Goal: Task Accomplishment & Management: Manage account settings

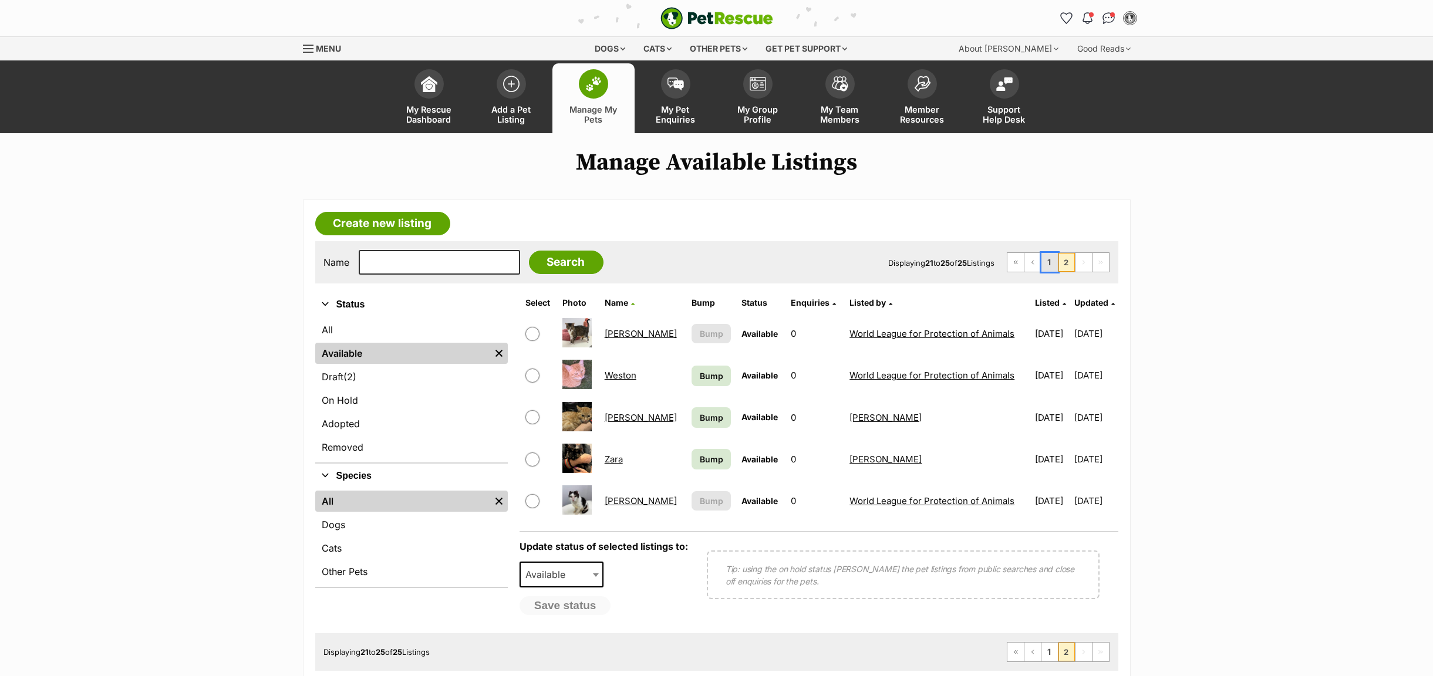
click at [1044, 267] on link "1" at bounding box center [1049, 262] width 16 height 19
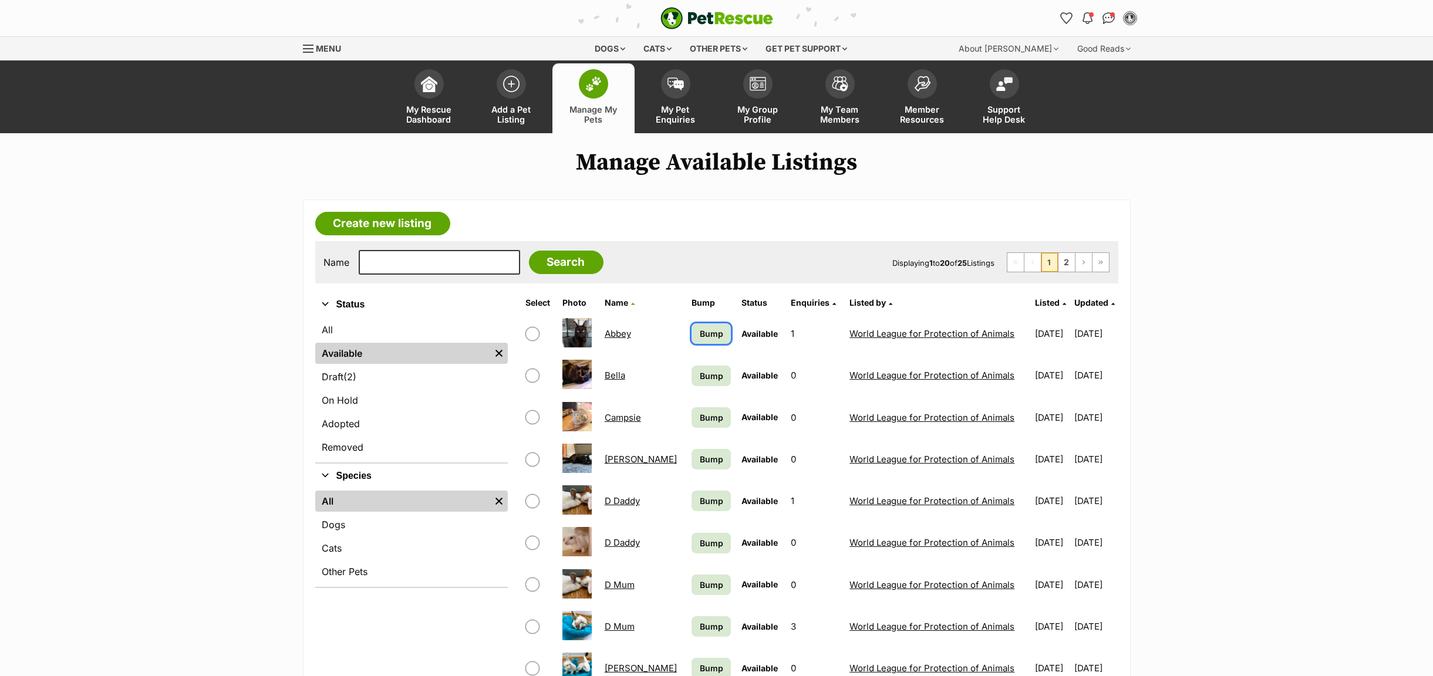
click at [700, 338] on span "Bump" at bounding box center [711, 334] width 23 height 12
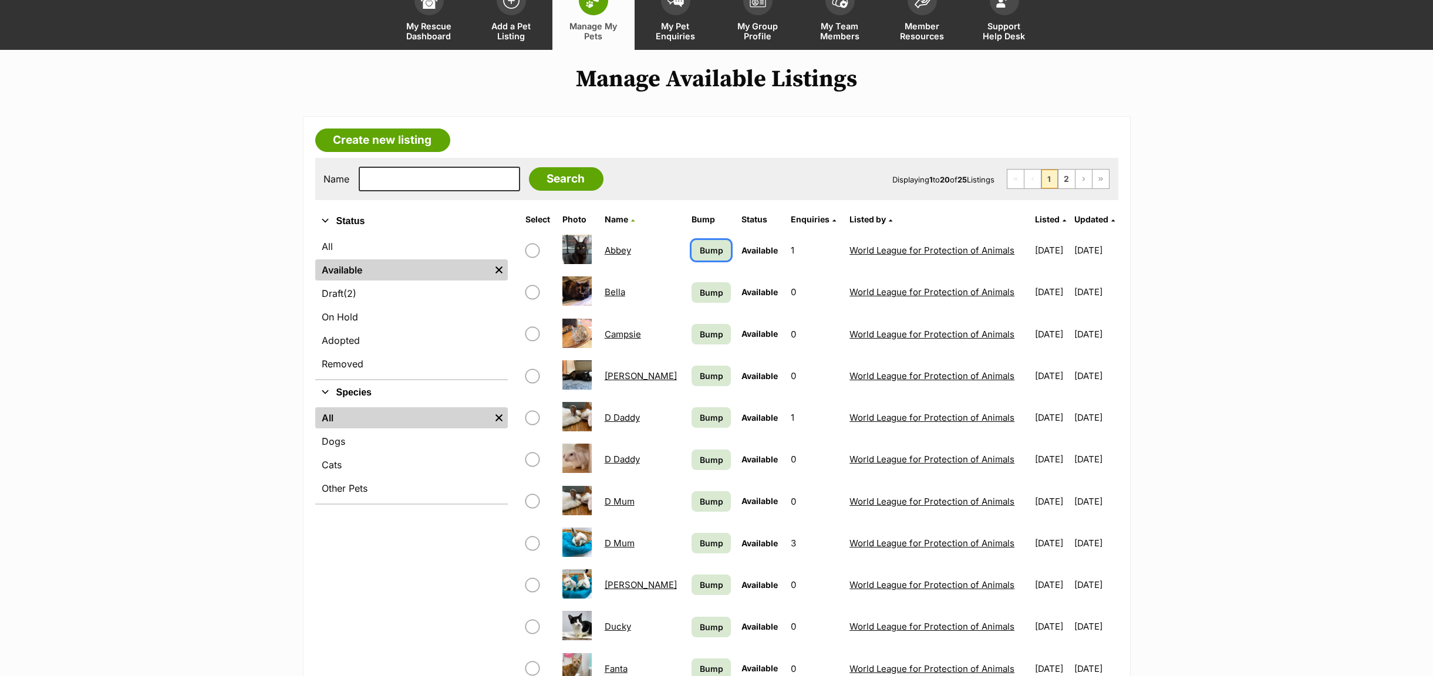
scroll to position [176, 0]
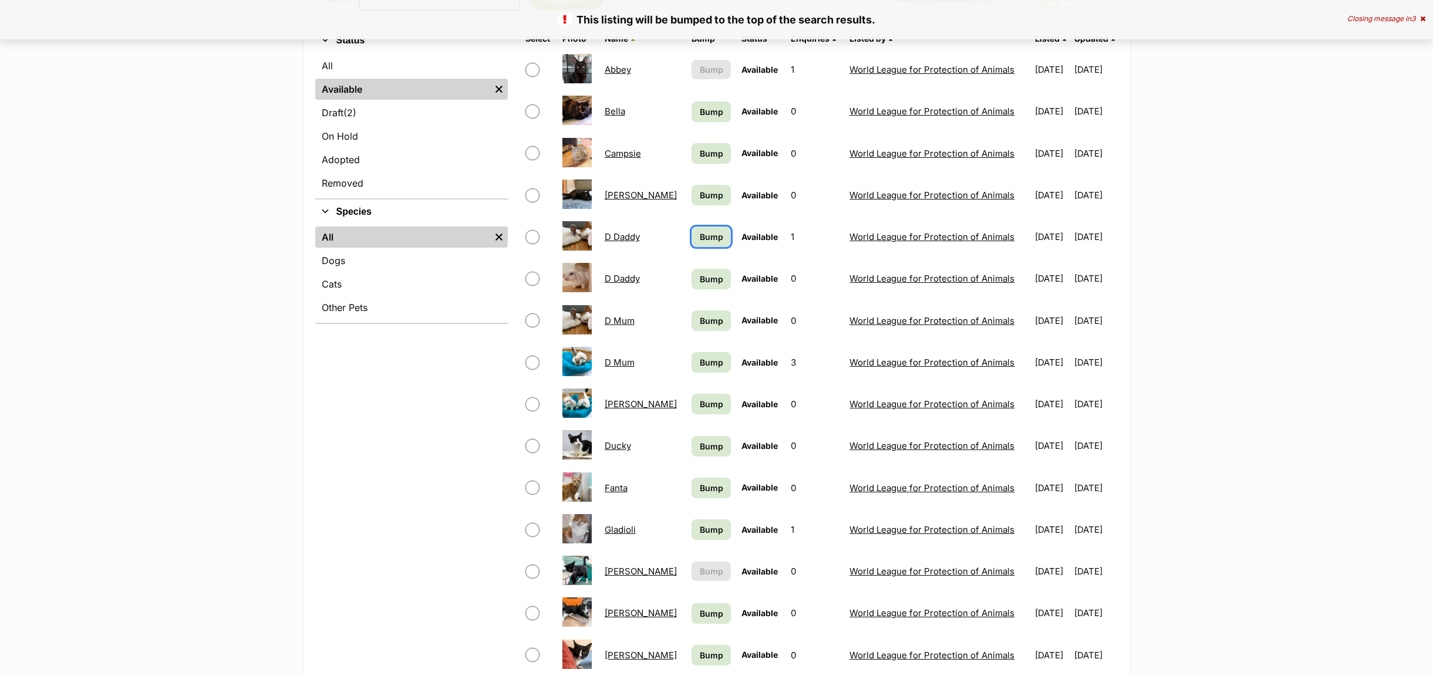
click at [700, 238] on span "Bump" at bounding box center [711, 237] width 23 height 12
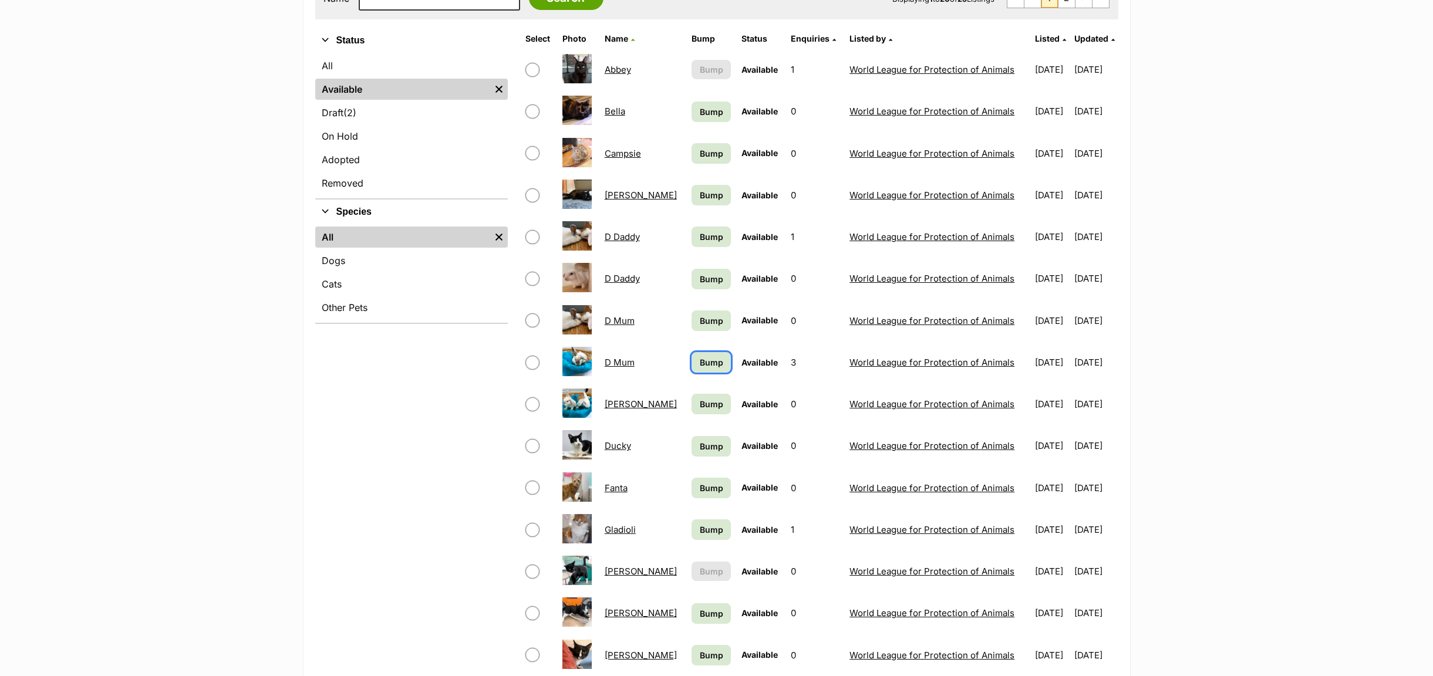
click at [700, 365] on span "Bump" at bounding box center [711, 362] width 23 height 12
click at [700, 409] on span "Bump" at bounding box center [711, 404] width 23 height 12
click at [700, 453] on span "Bump" at bounding box center [711, 446] width 23 height 12
click at [700, 490] on span "Bump" at bounding box center [711, 488] width 23 height 12
click at [700, 531] on span "Bump" at bounding box center [711, 530] width 23 height 12
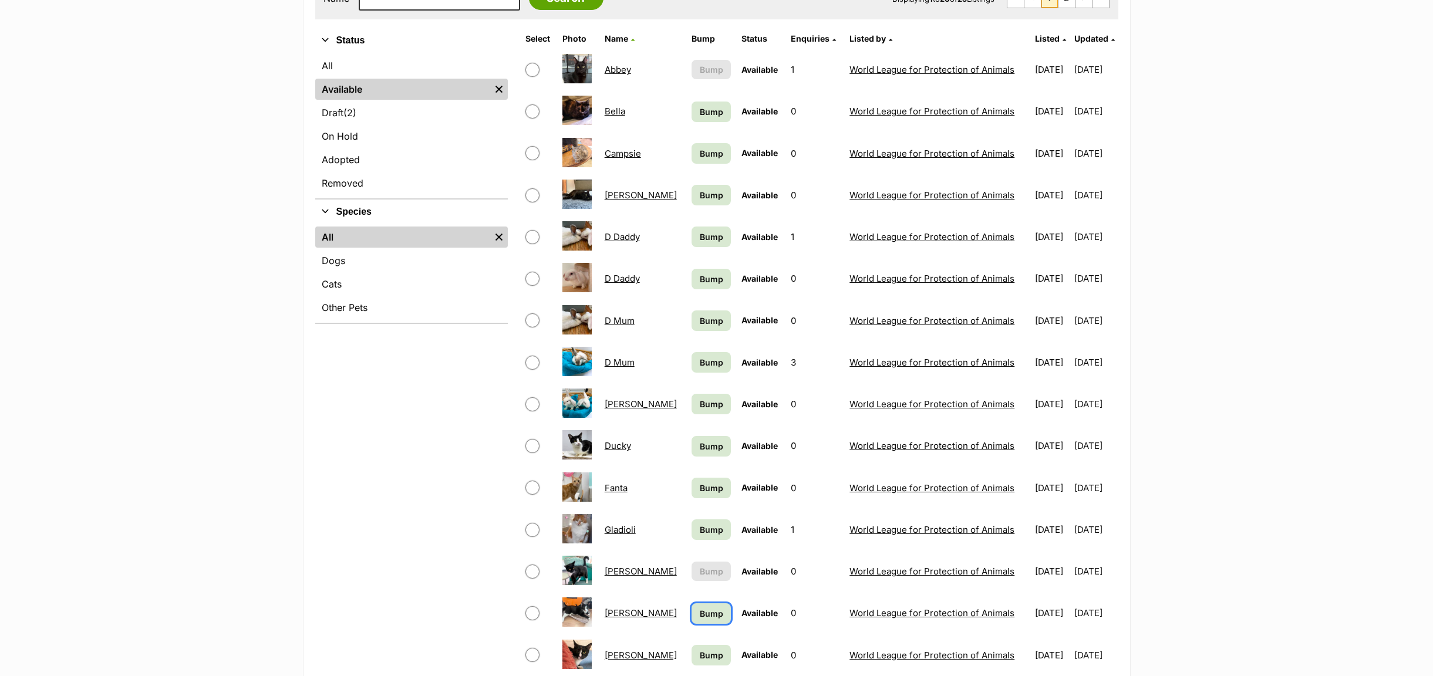
click at [700, 620] on span "Bump" at bounding box center [711, 614] width 23 height 12
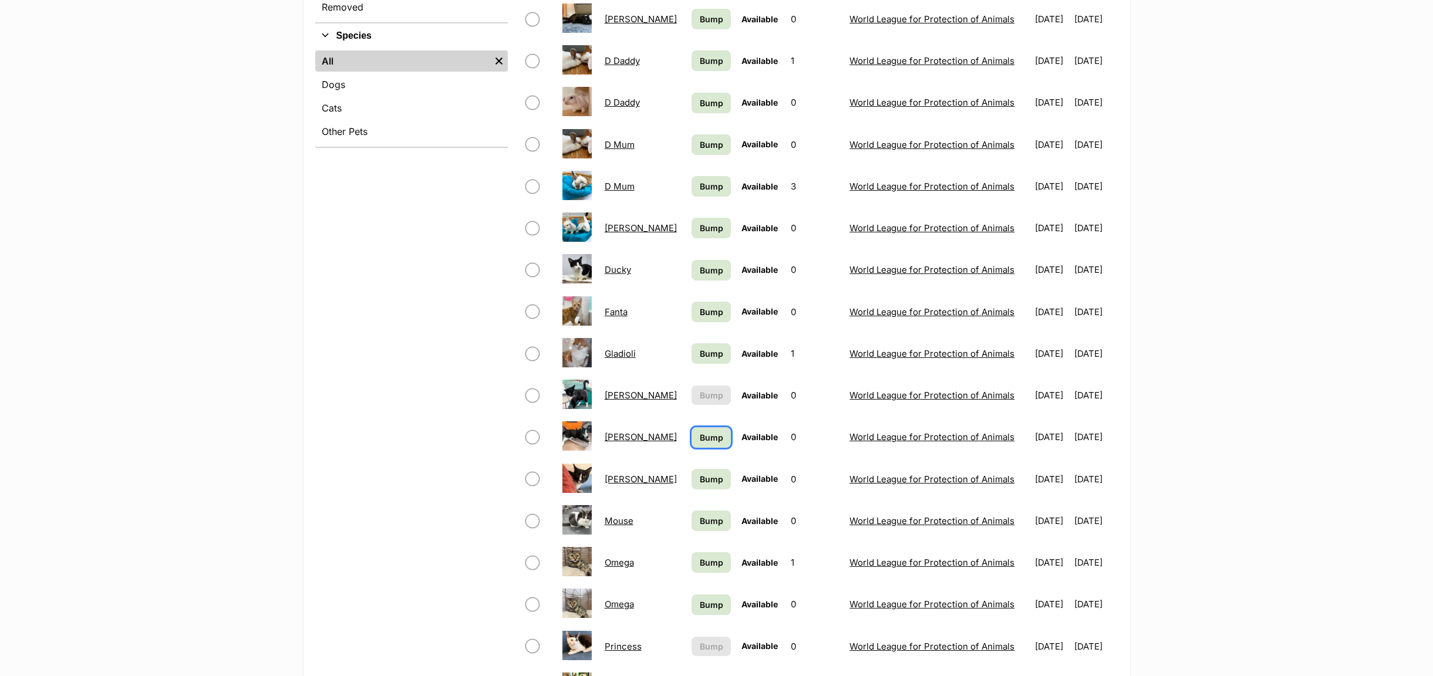
scroll to position [528, 0]
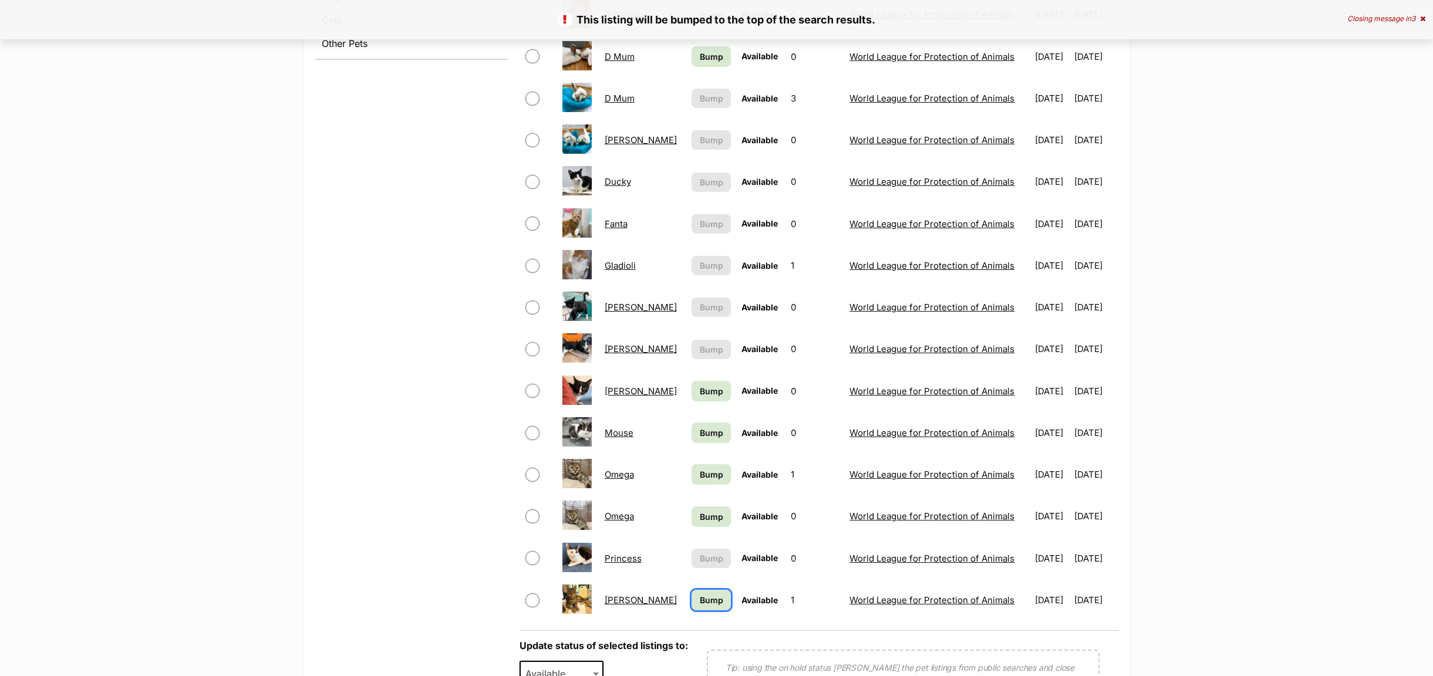
click at [700, 606] on span "Bump" at bounding box center [711, 600] width 23 height 12
click at [692, 527] on link "Bump" at bounding box center [711, 517] width 39 height 21
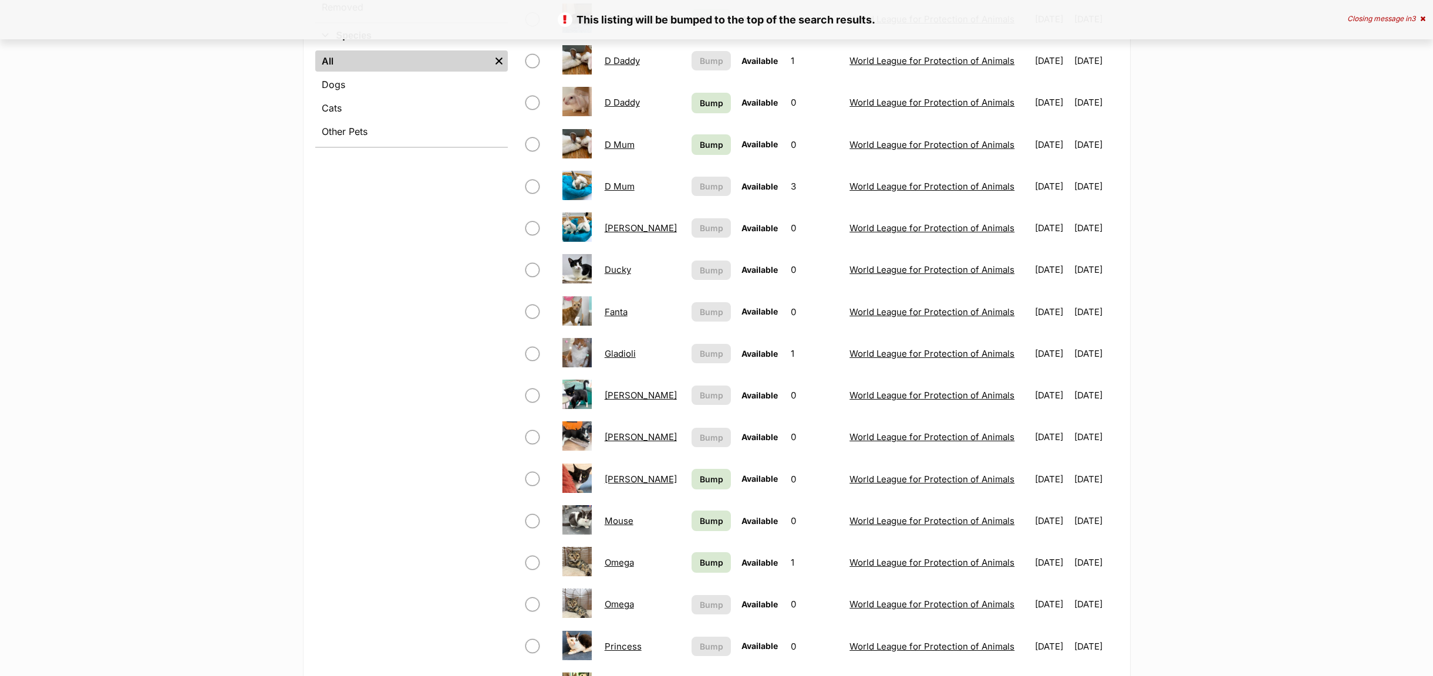
click at [615, 524] on link "Mouse" at bounding box center [619, 520] width 29 height 11
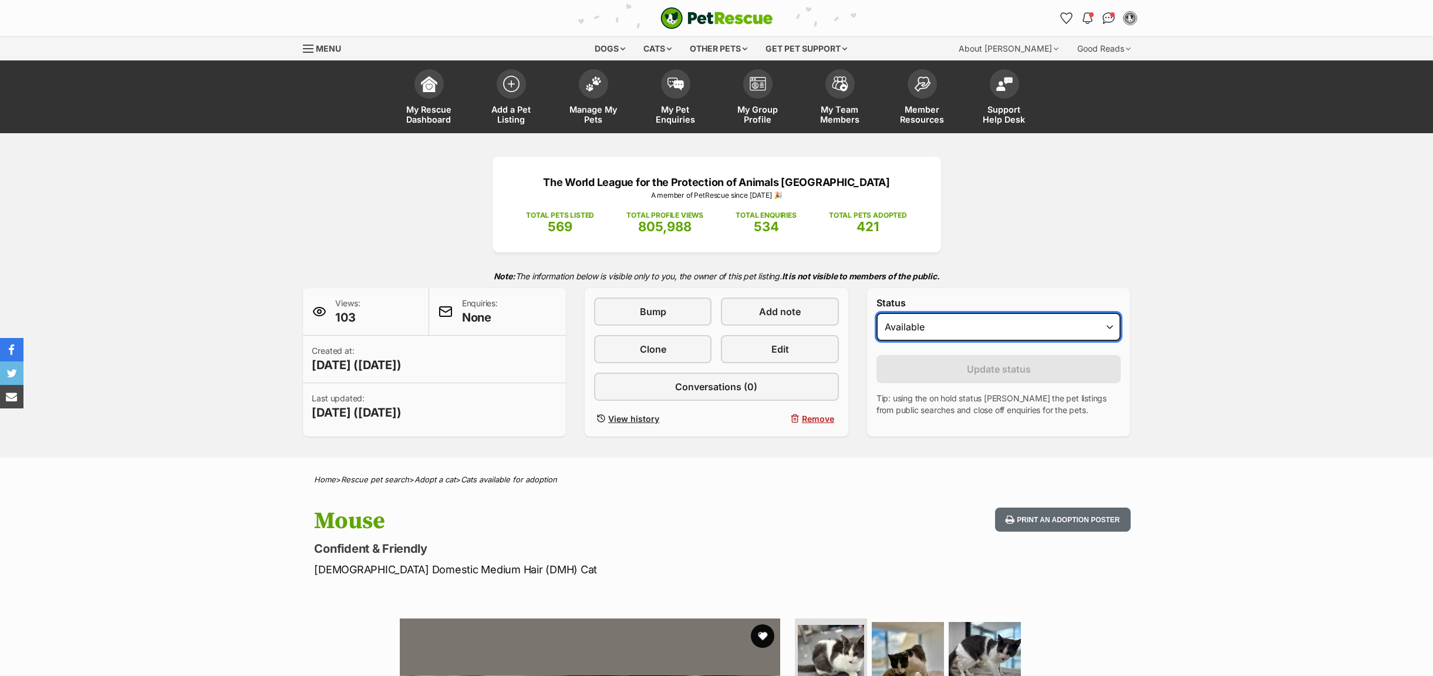
click at [1108, 329] on select "Draft Available On hold Adopted" at bounding box center [999, 327] width 245 height 28
select select "rehomed"
click at [877, 315] on select "Draft Available On hold Adopted" at bounding box center [999, 327] width 245 height 28
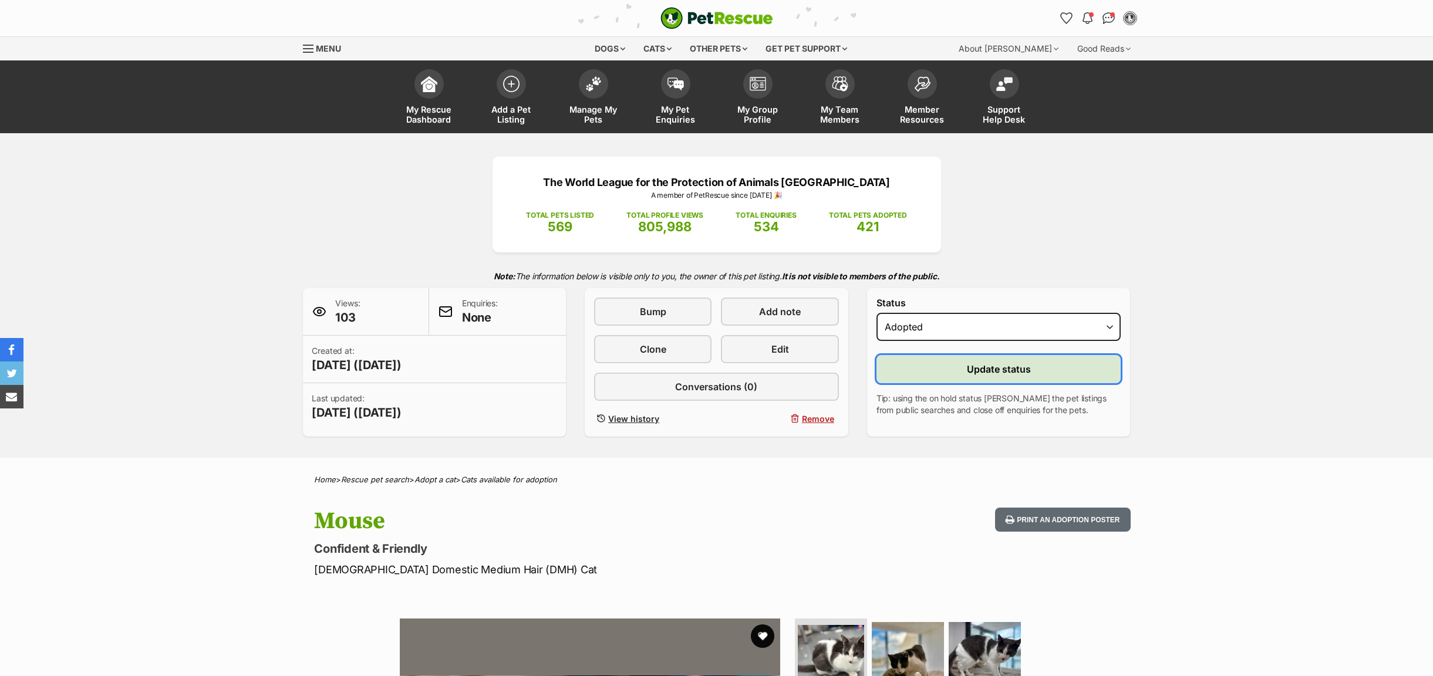
click at [919, 374] on button "Update status" at bounding box center [999, 369] width 245 height 28
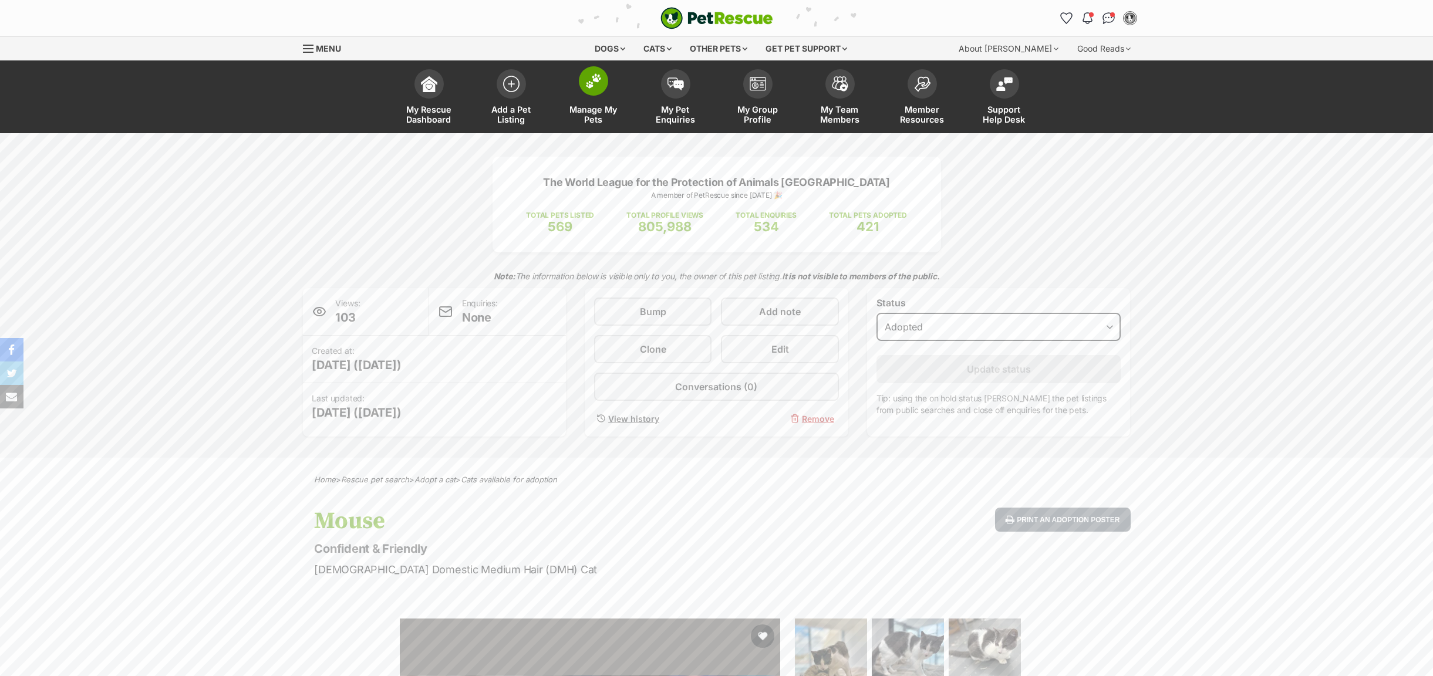
click at [590, 110] on span "Manage My Pets" at bounding box center [593, 115] width 53 height 20
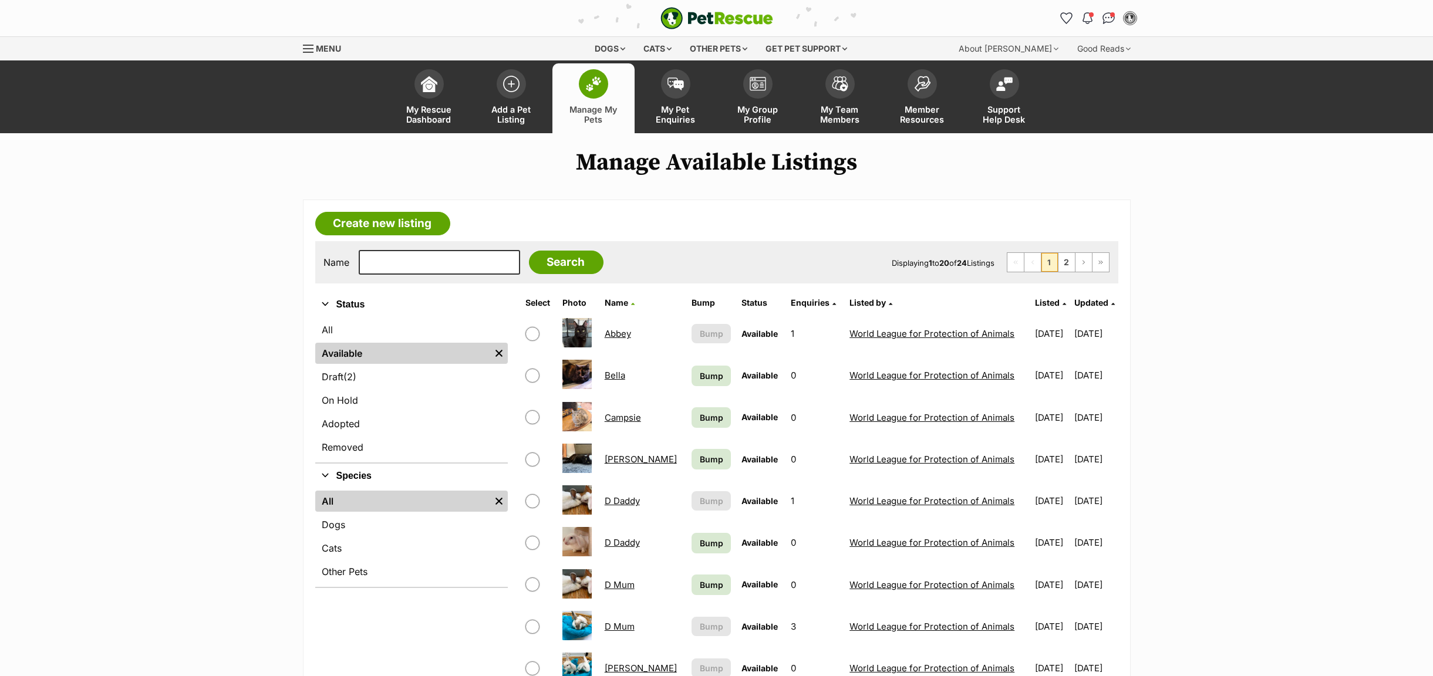
click at [614, 463] on link "[PERSON_NAME]" at bounding box center [641, 459] width 72 height 11
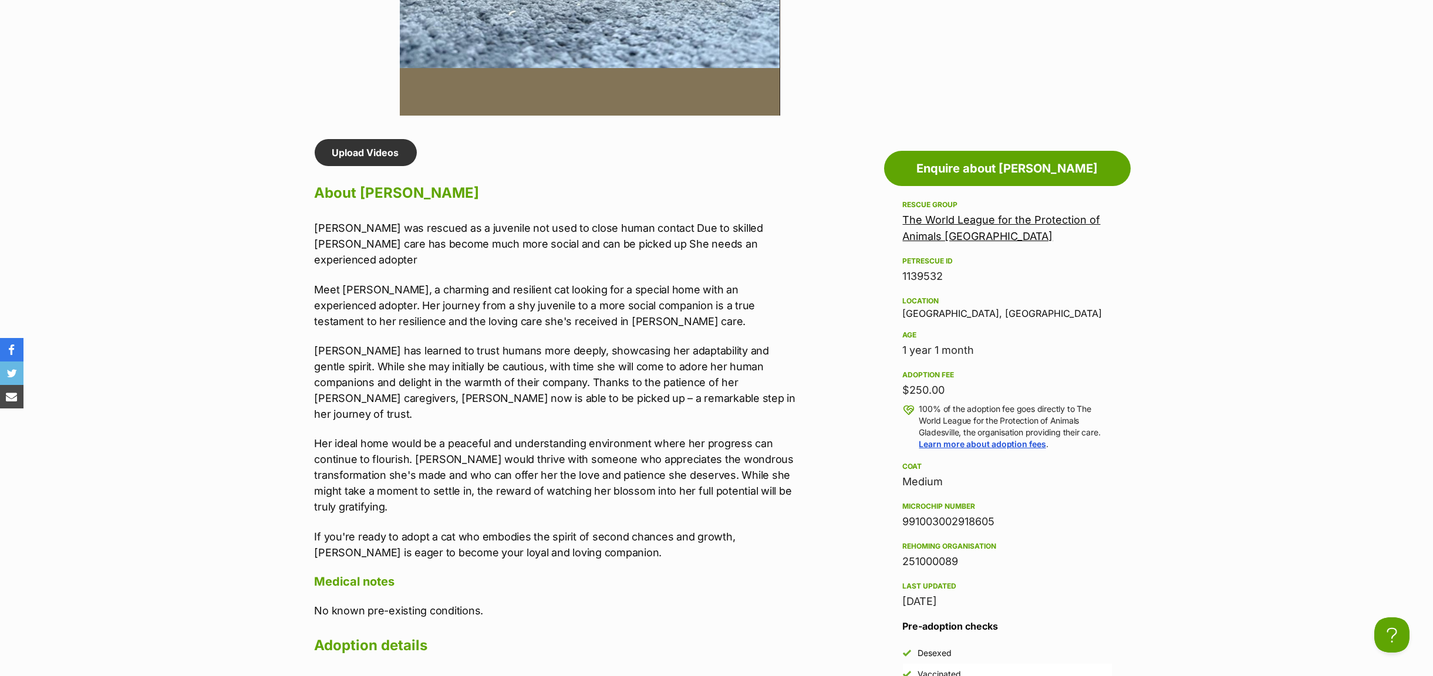
scroll to position [1057, 0]
